Goal: Find specific page/section: Find specific page/section

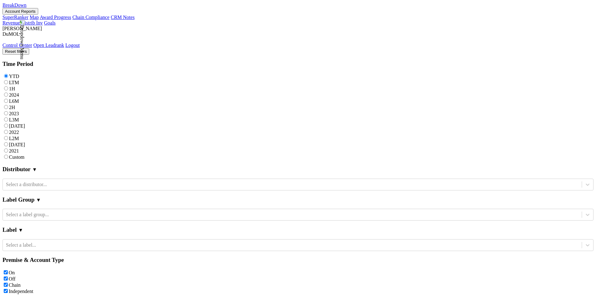
scroll to position [60, 0]
click at [25, 20] on img at bounding box center [22, 39] width 6 height 39
click at [64, 43] on link "Open Leadrank" at bounding box center [49, 45] width 31 height 5
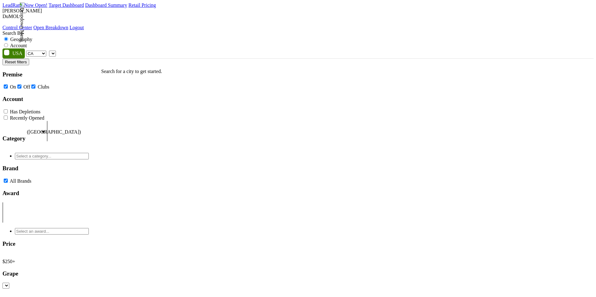
select select "CA"
click at [226, 48] on div "AK AL AR AZ CA CO CT DC DE FL [GEOGRAPHIC_DATA] HI IA ID IL IN KS [GEOGRAPHIC_D…" at bounding box center [297, 53] width 591 height 10
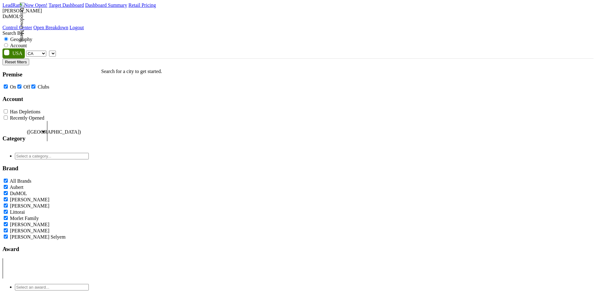
click at [56, 51] on span at bounding box center [56, 53] width 0 height 5
click at [260, 30] on div "Search By Geography Account" at bounding box center [297, 39] width 591 height 18
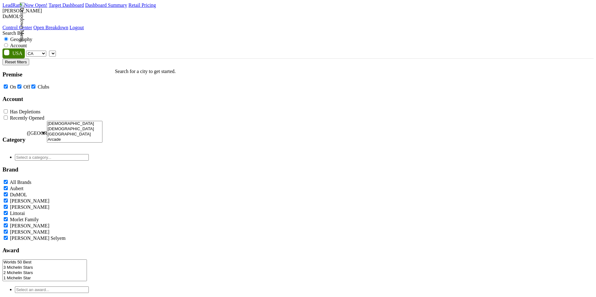
click at [56, 51] on span at bounding box center [56, 53] width 0 height 5
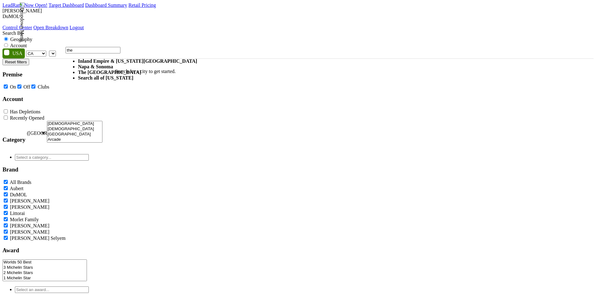
type input "the"
select select "1092"
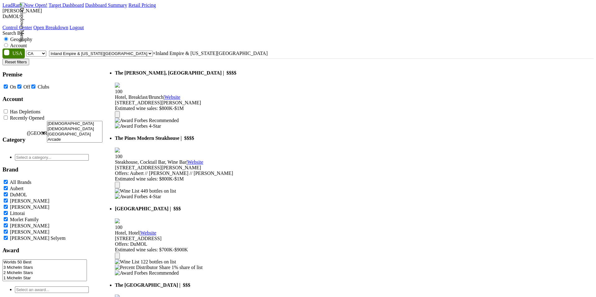
click at [27, 43] on label "Account" at bounding box center [18, 45] width 17 height 5
click at [8, 43] on input "Account" at bounding box center [6, 45] width 4 height 4
radio input "true"
select select
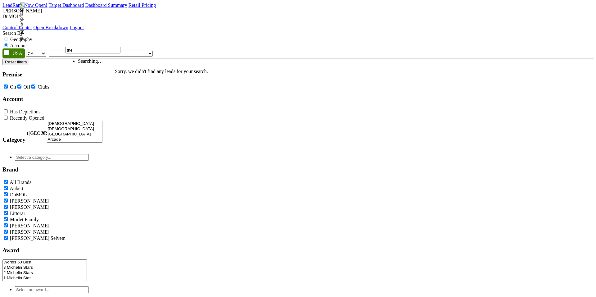
type input "the"
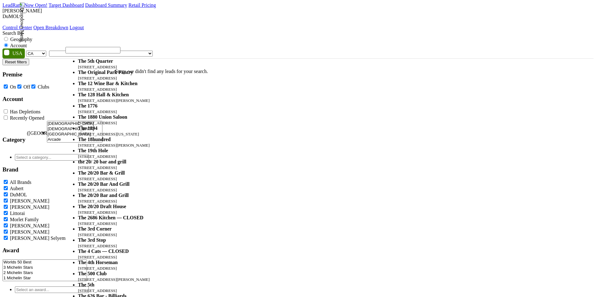
select select "59270"
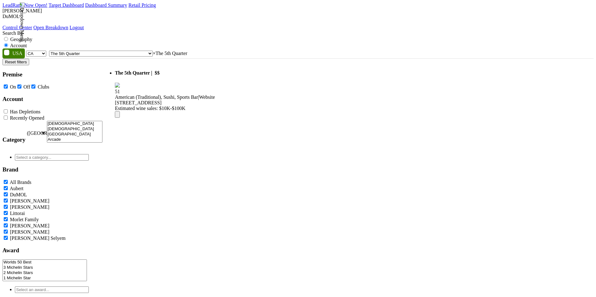
click at [215, 188] on div "The 5th Quarter LeadRank Score: 51" at bounding box center [215, 179] width 0 height 241
click at [187, 51] on span "× The 5th Quarter" at bounding box center [170, 53] width 34 height 5
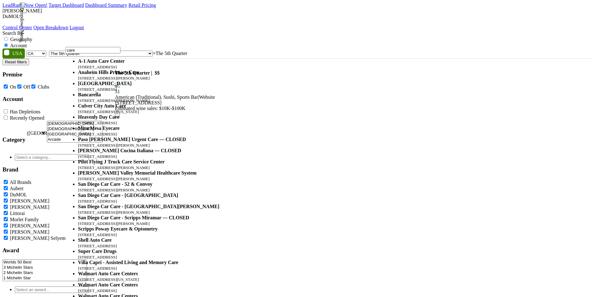
type input "care"
click at [121, 50] on input "care" at bounding box center [93, 50] width 55 height 7
click at [187, 51] on span "× The 5th Quarter" at bounding box center [170, 53] width 34 height 5
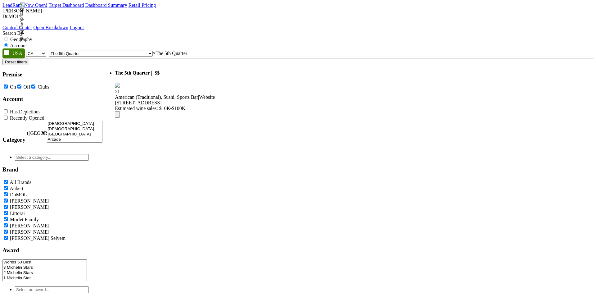
select select
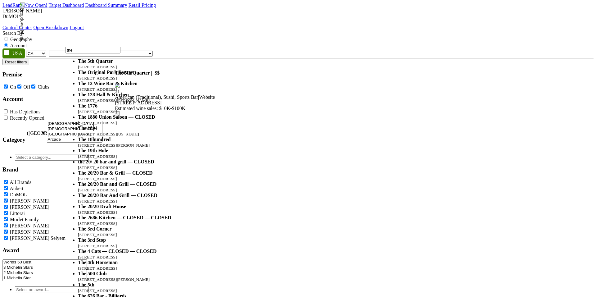
scroll to position [77, 0]
type input "the"
select select "59212"
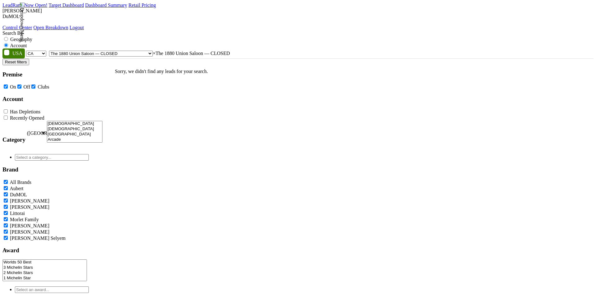
select select
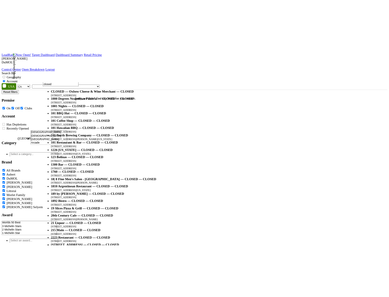
scroll to position [0, 0]
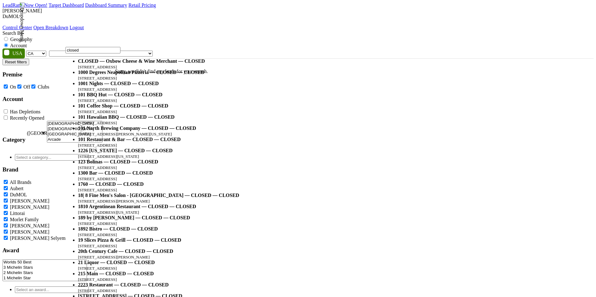
type input "closed"
select select "22318"
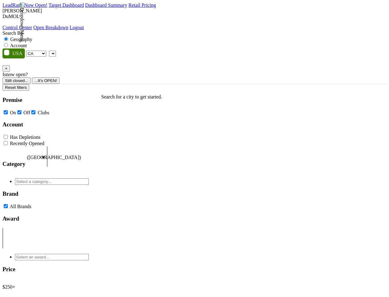
select select "CA"
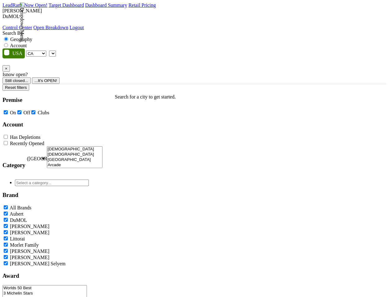
click at [27, 43] on label "Account" at bounding box center [18, 45] width 17 height 5
click at [8, 43] on input "Account" at bounding box center [6, 45] width 4 height 4
radio input "true"
click at [56, 51] on span at bounding box center [56, 53] width 0 height 5
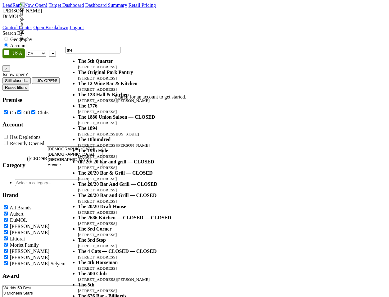
scroll to position [52, 0]
type input "the"
select select "59212"
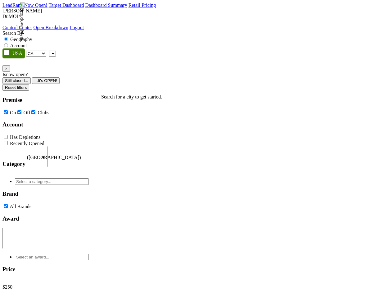
select select "CA"
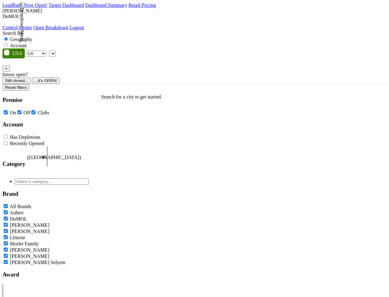
click at [27, 43] on label "Account" at bounding box center [18, 45] width 17 height 5
click at [8, 43] on input "Account" at bounding box center [6, 45] width 4 height 4
radio input "true"
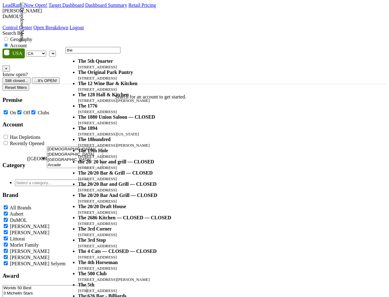
scroll to position [45, 0]
type input "the"
select select "59212"
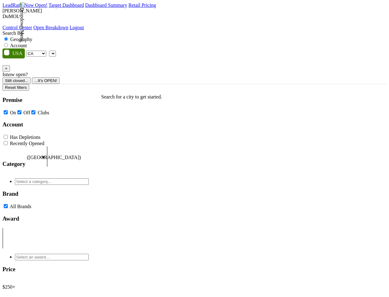
select select "CA"
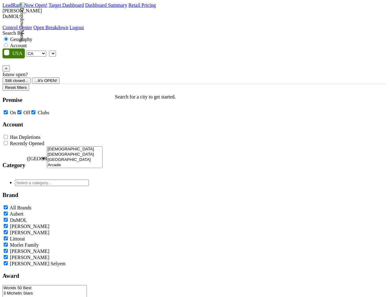
click at [27, 43] on label "Account" at bounding box center [18, 45] width 17 height 5
click at [8, 43] on input "Account" at bounding box center [6, 45] width 4 height 4
radio input "true"
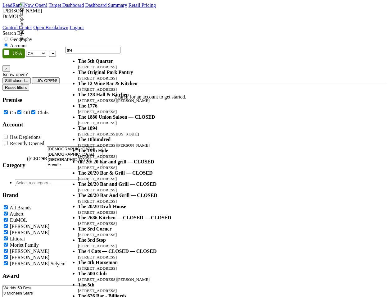
scroll to position [34, 0]
type input "the"
select select "59212"
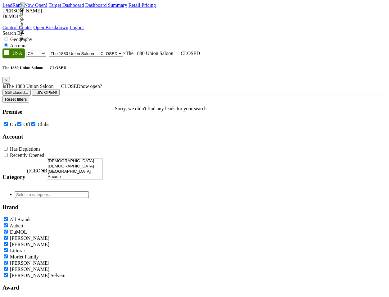
click at [31, 89] on button "Still closed..." at bounding box center [16, 92] width 28 height 7
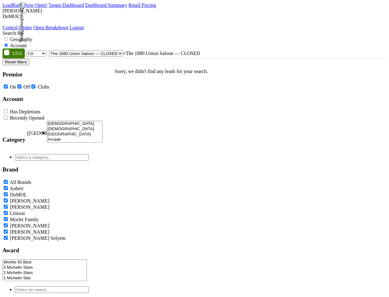
click at [188, 51] on span "× The 1880 Union Saloon — CLOSED" at bounding box center [161, 53] width 77 height 5
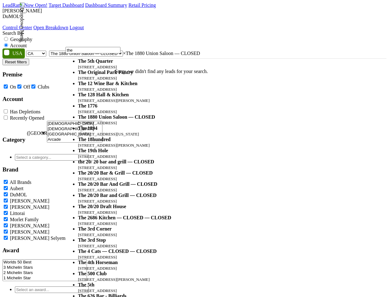
scroll to position [36, 0]
type input "the"
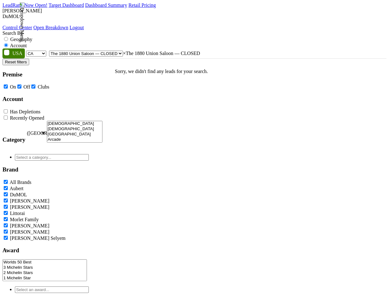
select select
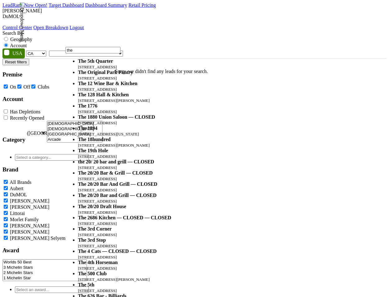
scroll to position [81, 0]
type input "the"
select select "59212"
